Goal: Information Seeking & Learning: Learn about a topic

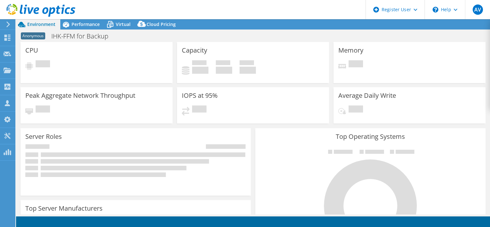
select select "EUFrankfurt"
select select "EUR"
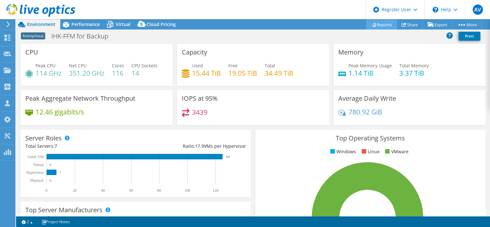
click at [375, 22] on link "Reports" at bounding box center [381, 25] width 31 height 10
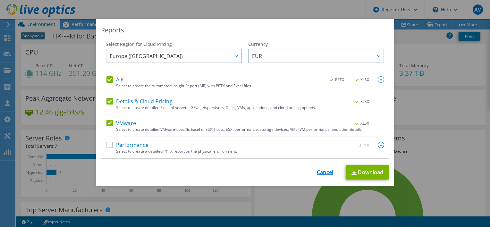
click at [320, 172] on link "Cancel" at bounding box center [325, 172] width 16 height 6
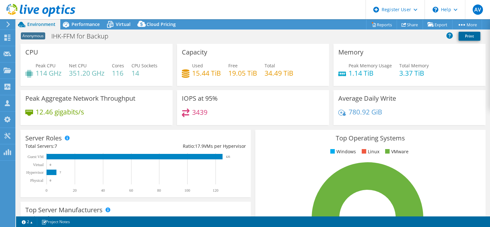
click at [474, 35] on link "Print" at bounding box center [470, 36] width 22 height 9
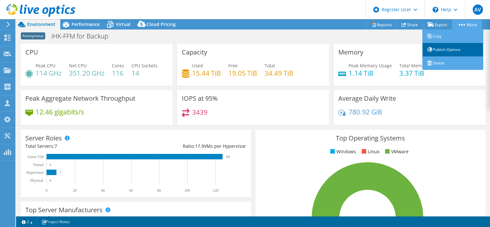
click at [459, 50] on link "Publish Options" at bounding box center [453, 49] width 61 height 13
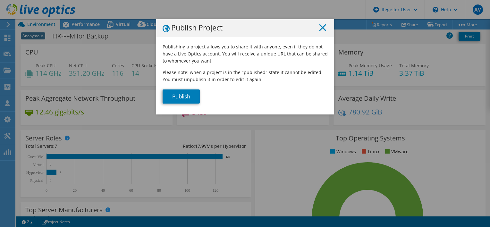
click at [320, 29] on icon at bounding box center [322, 27] width 7 height 7
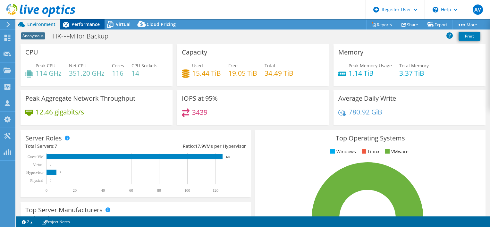
click at [82, 23] on span "Performance" at bounding box center [86, 24] width 28 height 6
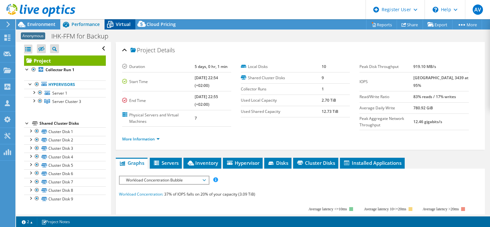
click at [115, 23] on icon at bounding box center [110, 24] width 11 height 11
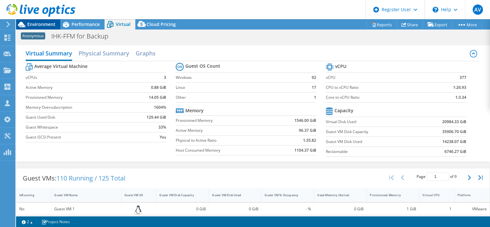
click at [36, 23] on span "Environment" at bounding box center [41, 24] width 28 height 6
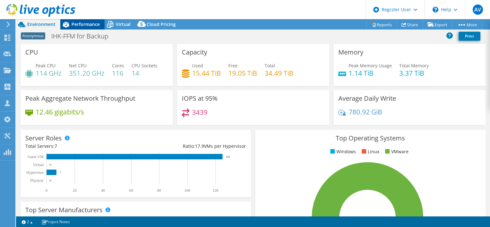
click at [77, 22] on span "Performance" at bounding box center [86, 24] width 28 height 6
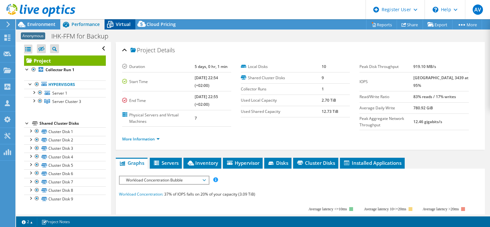
click at [116, 21] on span "Virtual" at bounding box center [123, 24] width 15 height 6
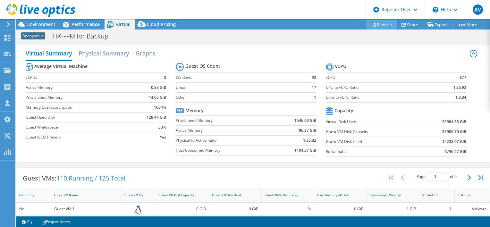
click at [387, 22] on link "Reports" at bounding box center [381, 25] width 31 height 10
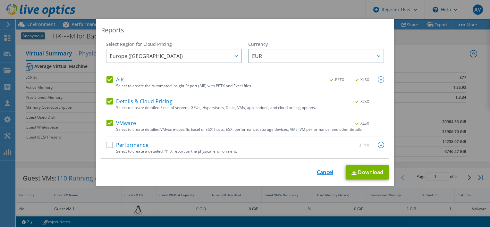
click at [317, 172] on link "Cancel" at bounding box center [325, 172] width 16 height 6
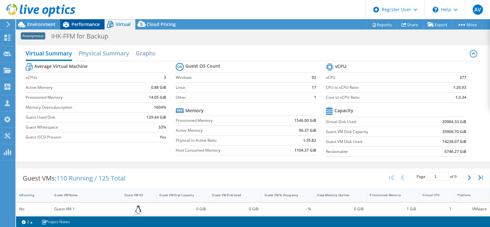
click at [83, 22] on span "Performance" at bounding box center [86, 24] width 28 height 6
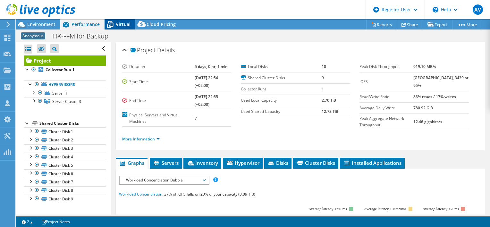
click at [122, 23] on span "Virtual" at bounding box center [123, 24] width 15 height 6
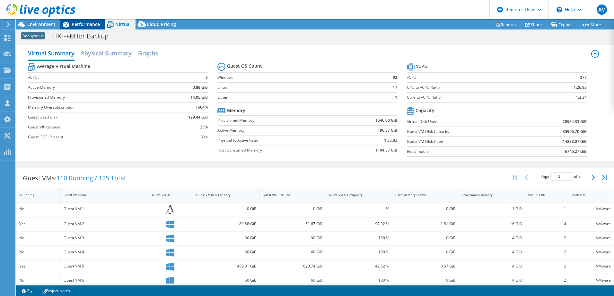
click at [85, 25] on span "Performance" at bounding box center [86, 24] width 28 height 6
